Goal: Task Accomplishment & Management: Manage account settings

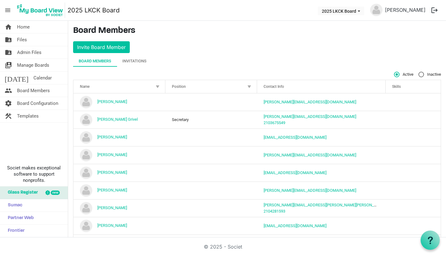
click at [30, 41] on link "folder_shared Files" at bounding box center [34, 39] width 68 height 12
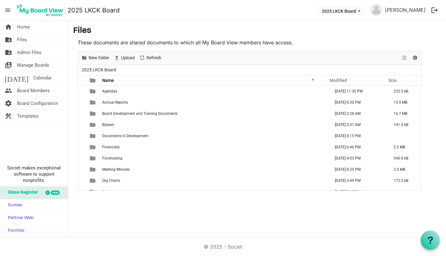
click at [115, 157] on span "Fundraising" at bounding box center [112, 158] width 20 height 4
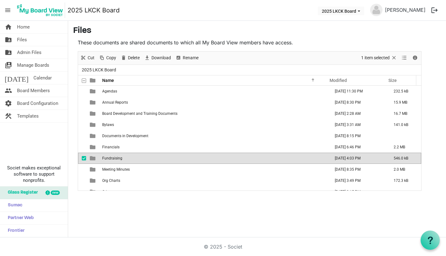
click at [115, 157] on span "Fundraising" at bounding box center [112, 158] width 20 height 4
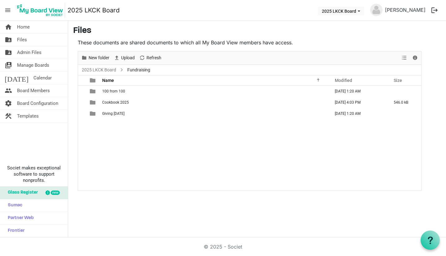
click at [120, 107] on td "Cookbook 2025" at bounding box center [214, 102] width 228 height 11
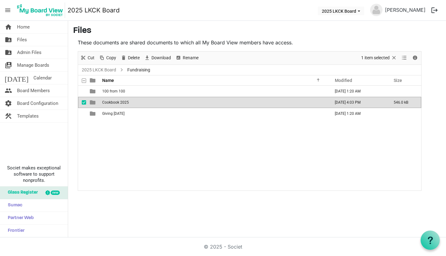
click at [120, 107] on td "Cookbook 2025" at bounding box center [214, 102] width 228 height 11
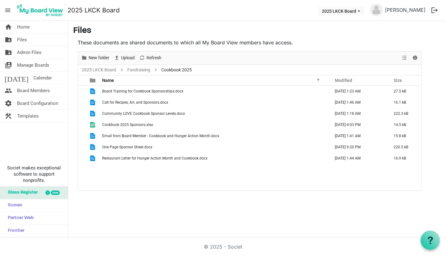
click at [121, 123] on span "Cookbook 2025 Sponsors.xlsx" at bounding box center [127, 124] width 51 height 4
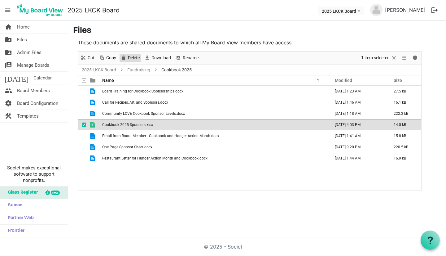
click at [133, 58] on span "Delete" at bounding box center [133, 58] width 13 height 8
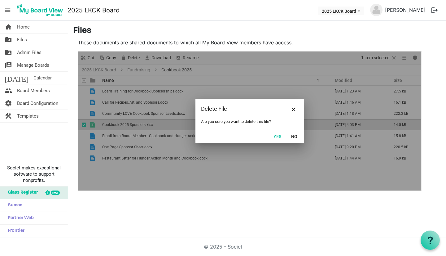
click at [277, 137] on button "Yes" at bounding box center [278, 136] width 16 height 9
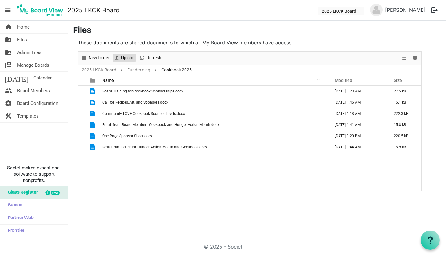
click at [133, 60] on span "Upload" at bounding box center [128, 58] width 15 height 8
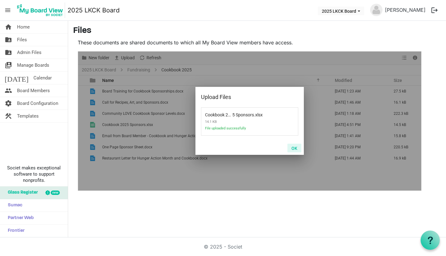
click at [295, 148] on button "OK" at bounding box center [295, 147] width 14 height 9
